Goal: Task Accomplishment & Management: Use online tool/utility

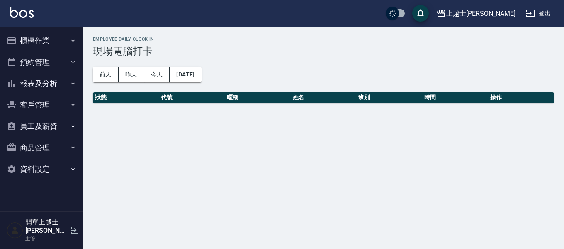
click at [48, 77] on button "報表及分析" at bounding box center [41, 84] width 76 height 22
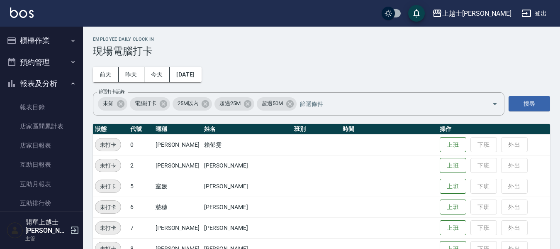
click at [47, 82] on button "報表及分析" at bounding box center [41, 84] width 76 height 22
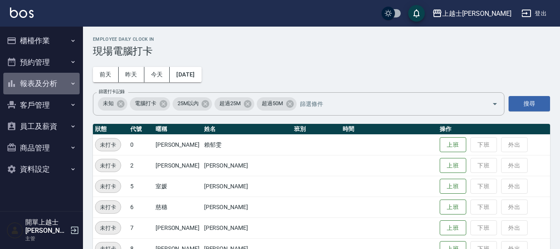
click at [46, 85] on button "報表及分析" at bounding box center [41, 84] width 76 height 22
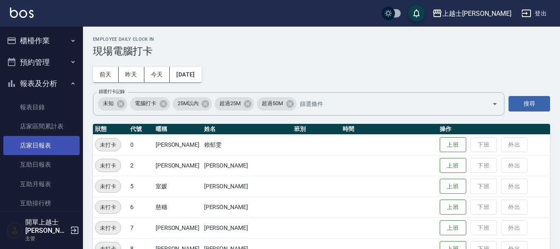
click at [39, 150] on link "店家日報表" at bounding box center [41, 145] width 76 height 19
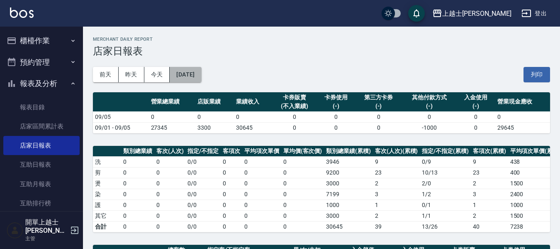
click at [191, 75] on button "[DATE]" at bounding box center [186, 74] width 32 height 15
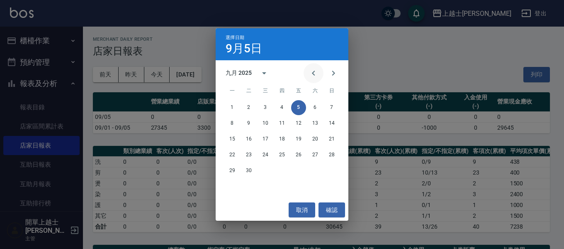
click at [311, 73] on icon "Previous month" at bounding box center [314, 73] width 10 height 10
click at [276, 151] on button "21" at bounding box center [282, 154] width 15 height 15
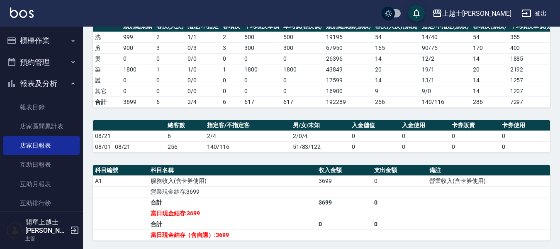
scroll to position [166, 0]
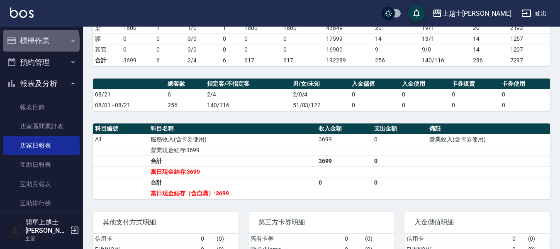
click at [40, 43] on button "櫃檯作業" at bounding box center [41, 41] width 76 height 22
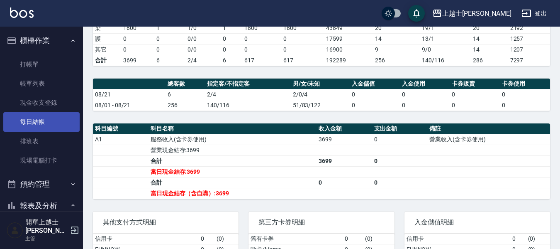
click at [36, 115] on link "每日結帳" at bounding box center [41, 121] width 76 height 19
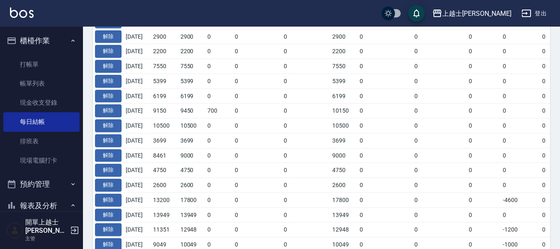
scroll to position [332, 0]
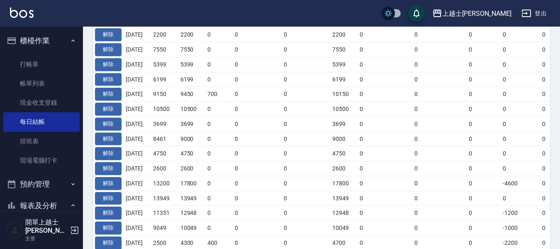
drag, startPoint x: 391, startPoint y: 187, endPoint x: 304, endPoint y: 191, distance: 87.2
click at [304, 191] on tbody "解除 [DATE] 12197 8897 3300 0 0 12197 0 0 0 0 0 0 12197 0 0 0 [DATE] 解除 [DATE] 39…" at bounding box center [468, 144] width 750 height 471
click at [358, 186] on td "17800" at bounding box center [343, 183] width 27 height 15
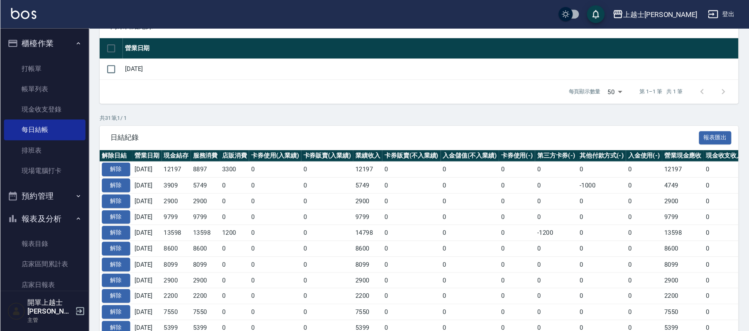
scroll to position [89, 0]
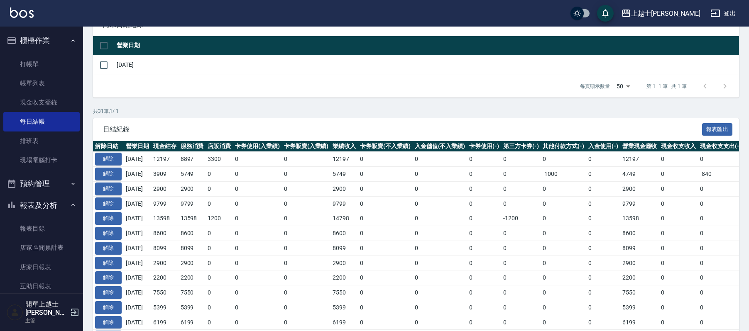
drag, startPoint x: 564, startPoint y: 6, endPoint x: 542, endPoint y: 210, distance: 204.6
click at [541, 210] on td "0" at bounding box center [521, 203] width 40 height 15
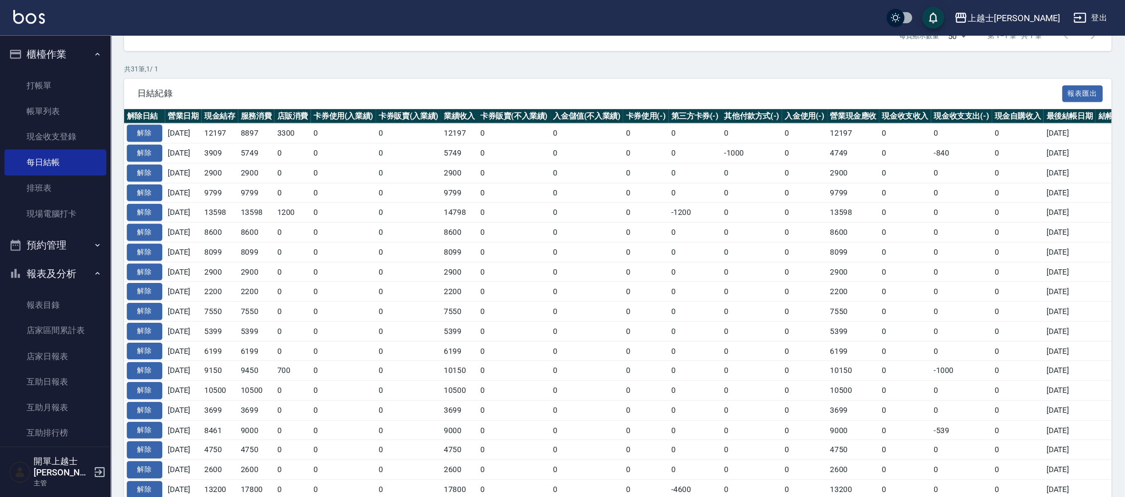
scroll to position [149, 0]
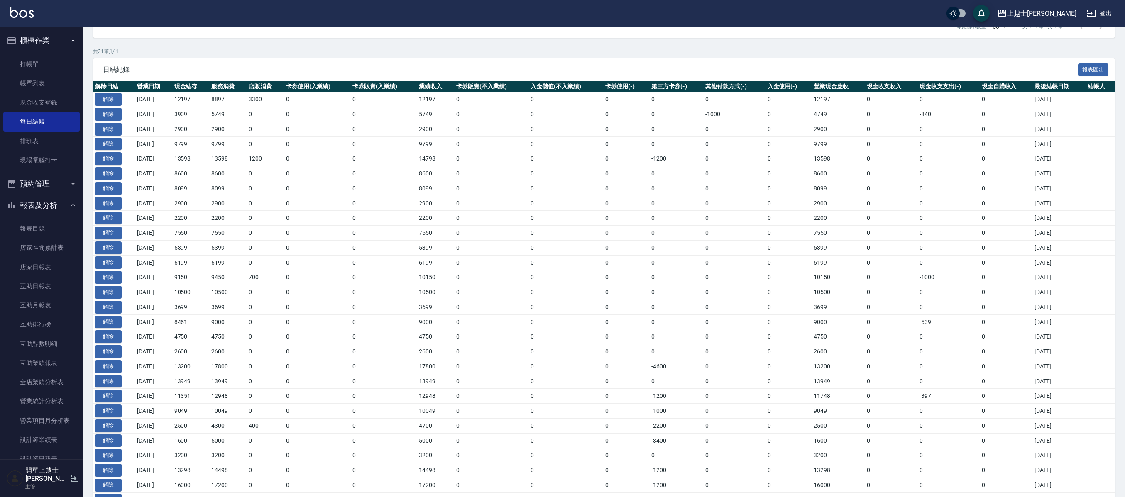
drag, startPoint x: 734, startPoint y: 2, endPoint x: 833, endPoint y: 289, distance: 303.2
click at [564, 248] on td "10150" at bounding box center [837, 277] width 53 height 15
drag, startPoint x: 183, startPoint y: 311, endPoint x: 1074, endPoint y: 315, distance: 891.6
click at [564, 248] on tr "解除 [DATE] 3699 3699 0 0 0 3699 0 0 0 0 0 0 3699 0 0 0 [DATE]" at bounding box center [604, 307] width 1022 height 15
click at [221, 248] on td "4750" at bounding box center [227, 337] width 37 height 15
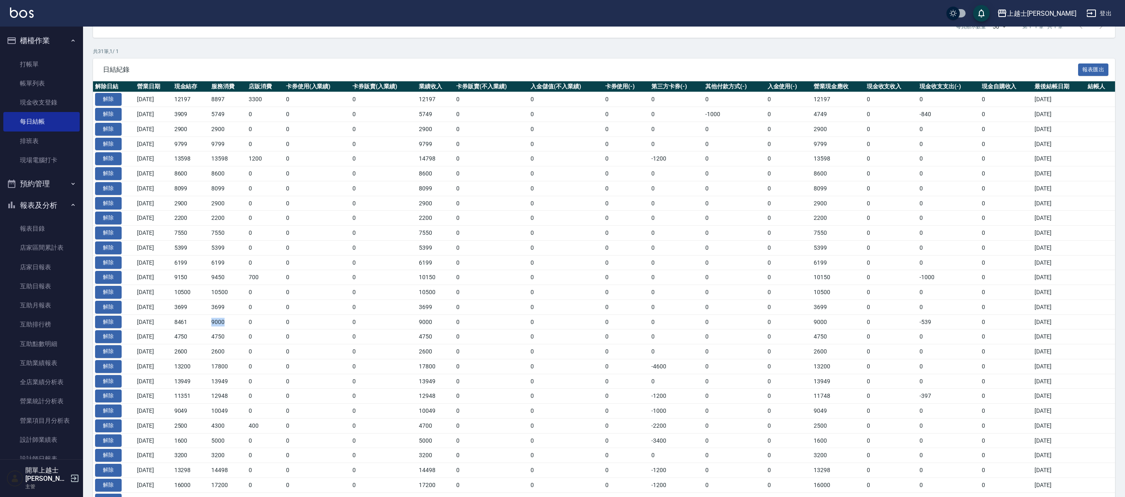
drag, startPoint x: 243, startPoint y: 328, endPoint x: 222, endPoint y: 329, distance: 21.6
click at [222, 248] on td "9000" at bounding box center [227, 322] width 37 height 15
click at [276, 248] on td "0" at bounding box center [265, 322] width 37 height 15
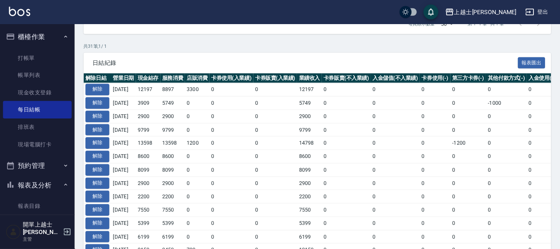
scroll to position [149, 0]
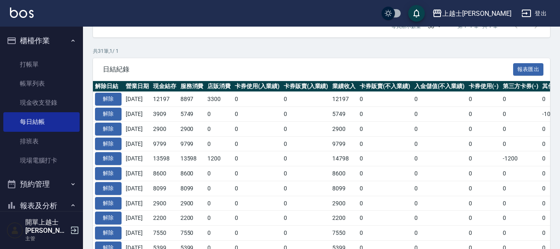
drag, startPoint x: 1053, startPoint y: 2, endPoint x: 261, endPoint y: 156, distance: 807.2
click at [265, 152] on td "0" at bounding box center [257, 158] width 49 height 15
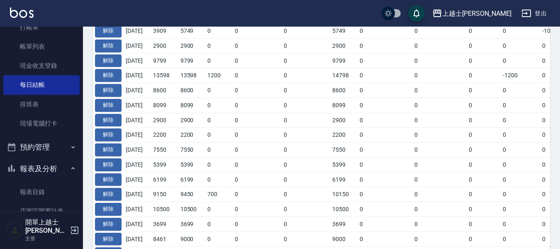
scroll to position [42, 0]
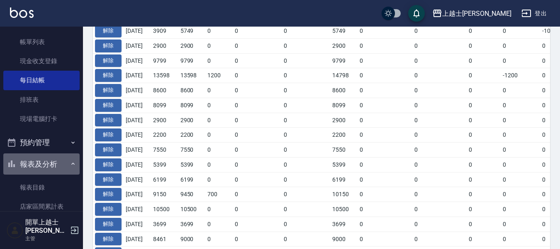
click at [56, 162] on button "報表及分析" at bounding box center [41, 164] width 76 height 22
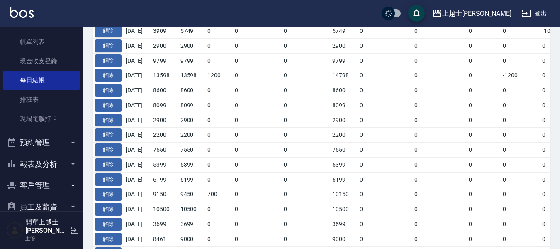
click at [56, 162] on button "報表及分析" at bounding box center [41, 164] width 76 height 22
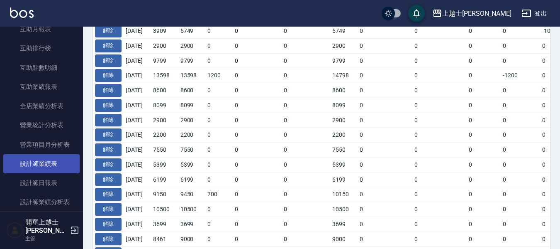
scroll to position [332, 0]
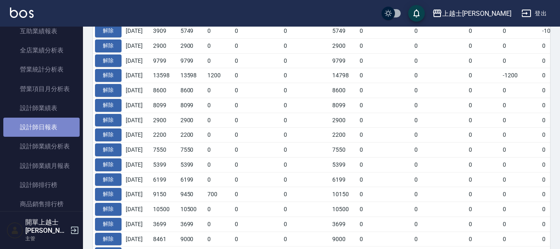
click at [48, 129] on link "設計師日報表" at bounding box center [41, 126] width 76 height 19
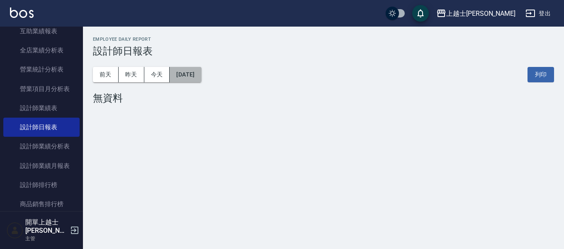
click at [181, 72] on button "[DATE]" at bounding box center [186, 74] width 32 height 15
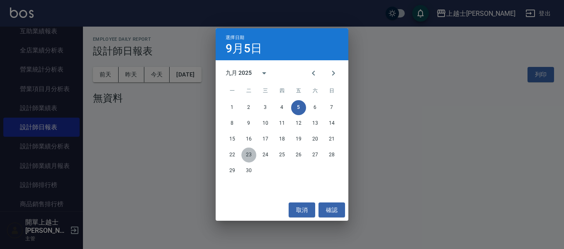
click at [247, 154] on button "23" at bounding box center [249, 154] width 15 height 15
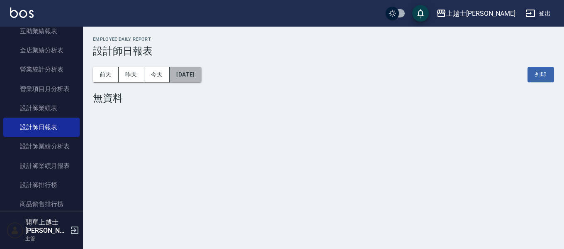
click at [188, 74] on button "[DATE]" at bounding box center [186, 74] width 32 height 15
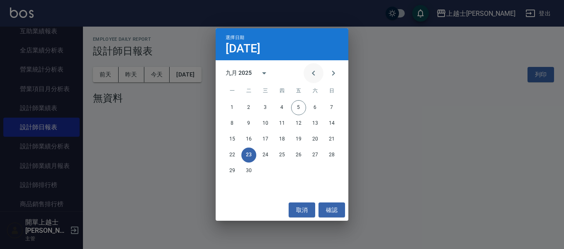
click at [310, 67] on button "Previous month" at bounding box center [314, 73] width 20 height 20
click at [311, 154] on button "23" at bounding box center [315, 154] width 15 height 15
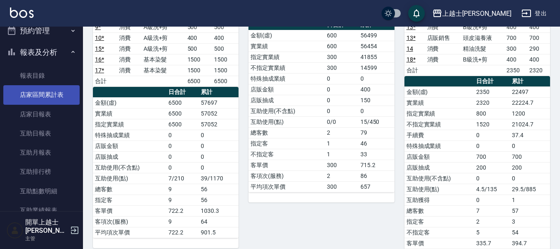
scroll to position [125, 0]
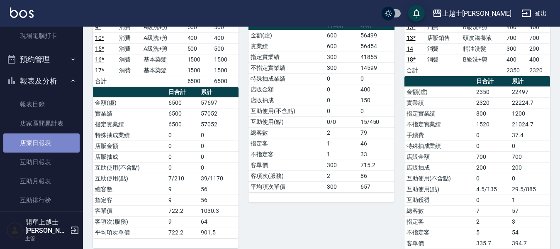
click at [42, 144] on link "店家日報表" at bounding box center [41, 142] width 76 height 19
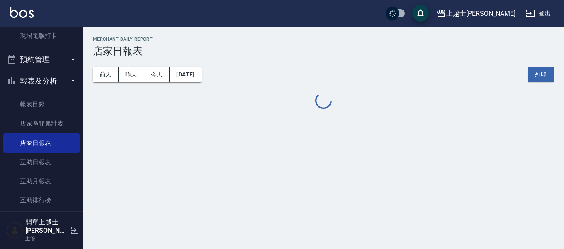
click at [194, 72] on button "[DATE]" at bounding box center [186, 74] width 32 height 15
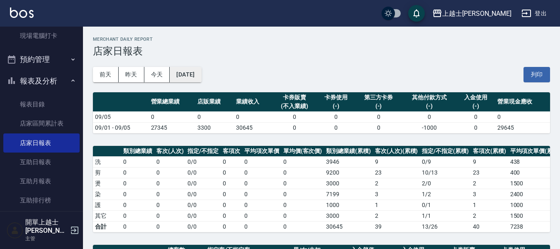
click at [186, 81] on button "[DATE]" at bounding box center [186, 74] width 32 height 15
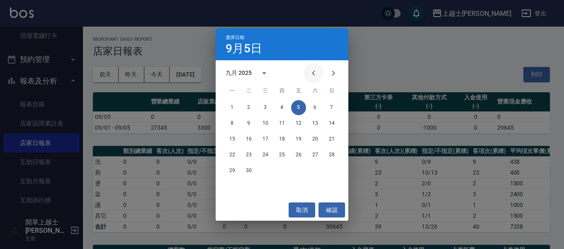
click at [316, 75] on icon "Previous month" at bounding box center [314, 73] width 10 height 10
click at [319, 153] on button "23" at bounding box center [315, 154] width 15 height 15
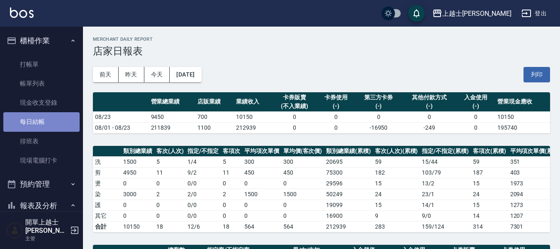
click at [45, 126] on link "每日結帳" at bounding box center [41, 121] width 76 height 19
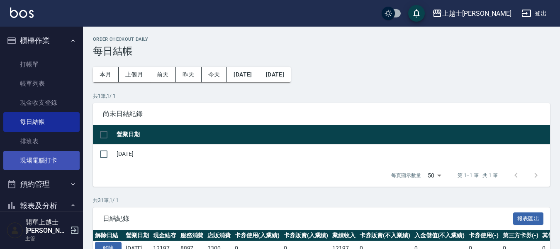
click at [59, 158] on link "現場電腦打卡" at bounding box center [41, 160] width 76 height 19
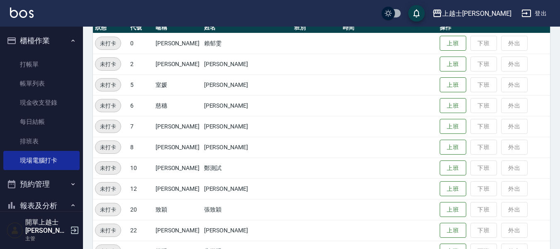
scroll to position [83, 0]
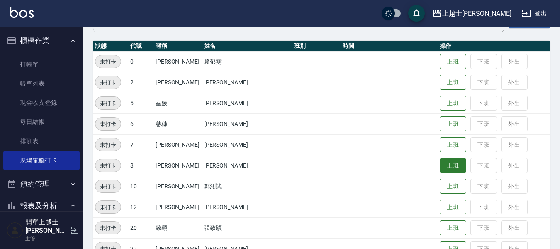
click at [440, 164] on button "上班" at bounding box center [453, 165] width 27 height 15
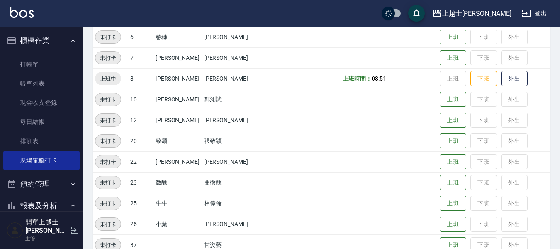
scroll to position [166, 0]
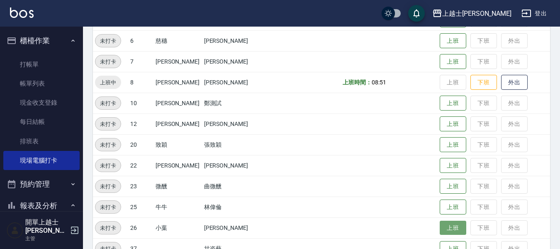
click at [447, 230] on button "上班" at bounding box center [453, 227] width 27 height 15
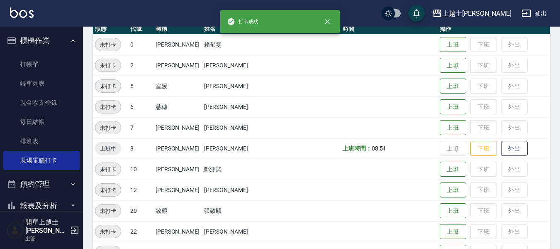
scroll to position [42, 0]
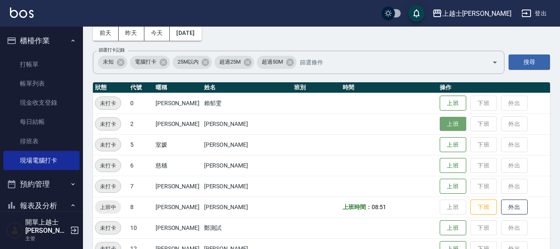
click at [442, 122] on button "上班" at bounding box center [453, 124] width 27 height 15
